Goal: Task Accomplishment & Management: Manage account settings

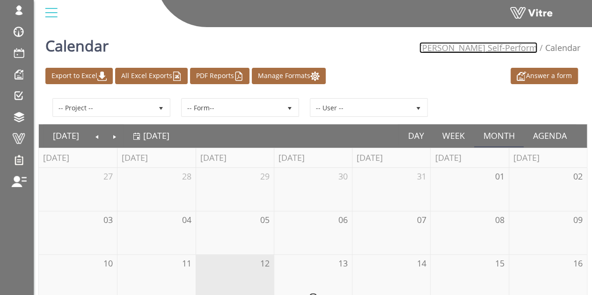
click at [529, 46] on link "[PERSON_NAME] Self-Perform" at bounding box center [478, 47] width 118 height 11
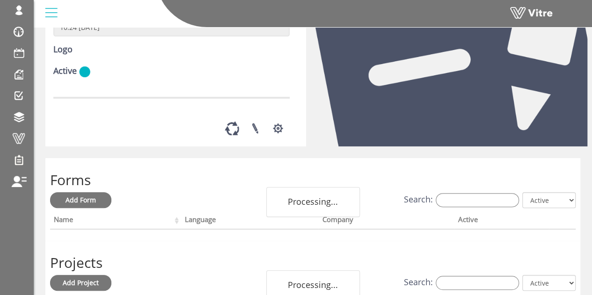
scroll to position [187, 0]
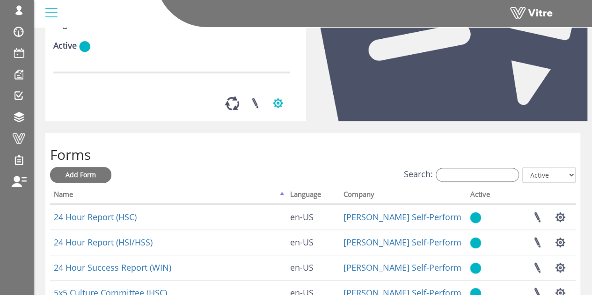
click at [275, 116] on button "button" at bounding box center [277, 103] width 23 height 25
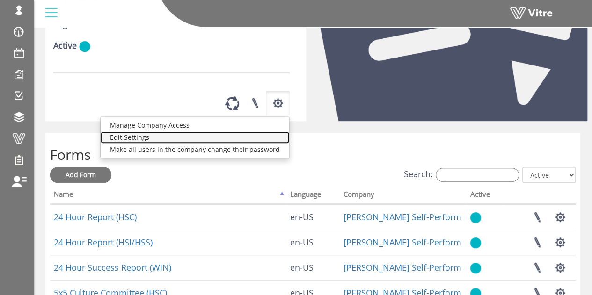
click at [189, 144] on link "Edit Settings" at bounding box center [195, 137] width 188 height 12
